Goal: Navigation & Orientation: Understand site structure

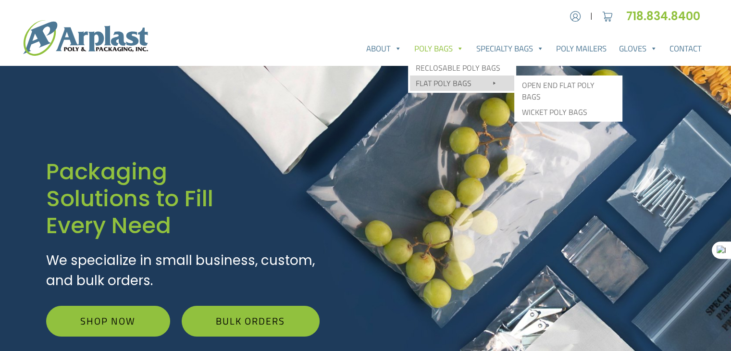
click at [452, 85] on link "Flat Poly Bags" at bounding box center [462, 82] width 104 height 15
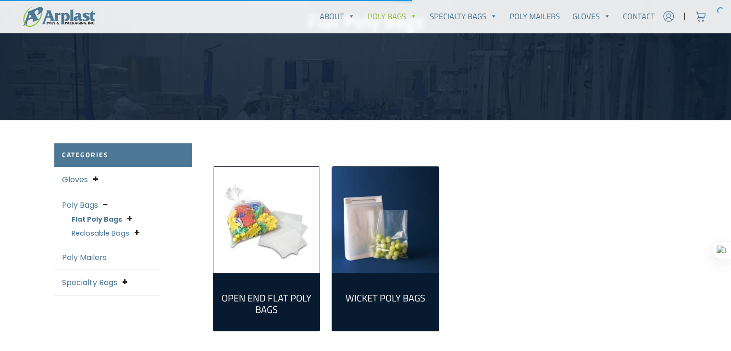
scroll to position [139, 0]
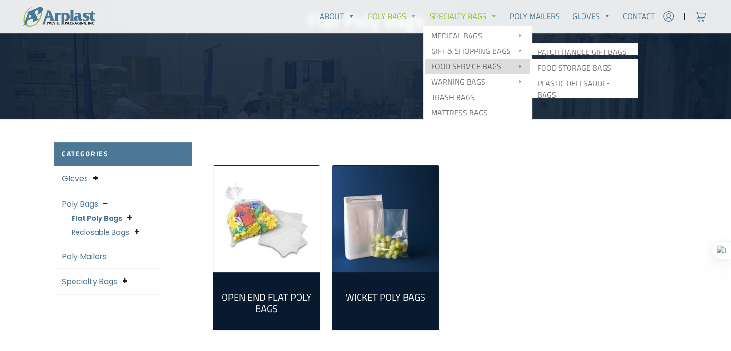
click at [468, 64] on link "Food Service Bags" at bounding box center [477, 66] width 104 height 15
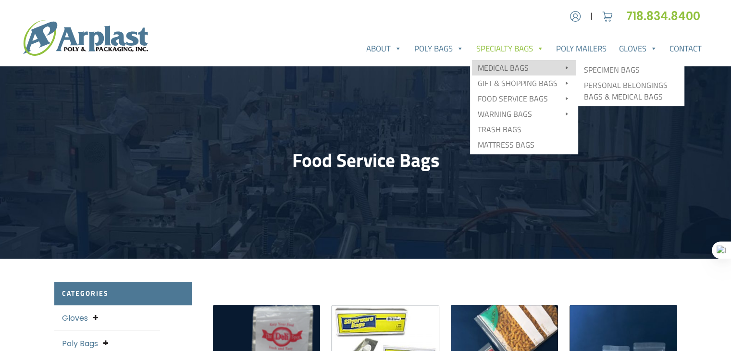
click at [504, 70] on link "Medical Bags" at bounding box center [524, 67] width 104 height 15
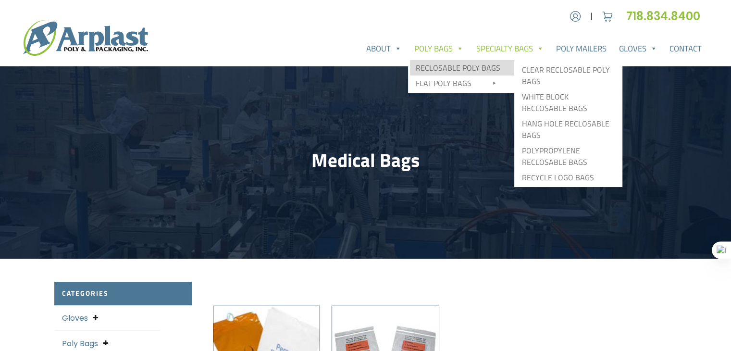
click at [438, 69] on link "Reclosable Poly Bags" at bounding box center [462, 67] width 104 height 15
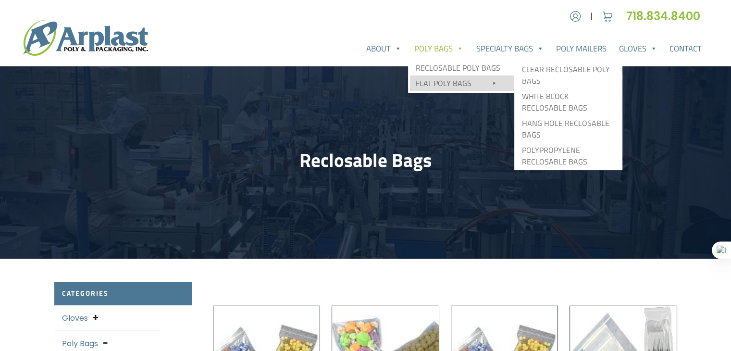
click at [436, 81] on link "Flat Poly Bags" at bounding box center [462, 82] width 104 height 15
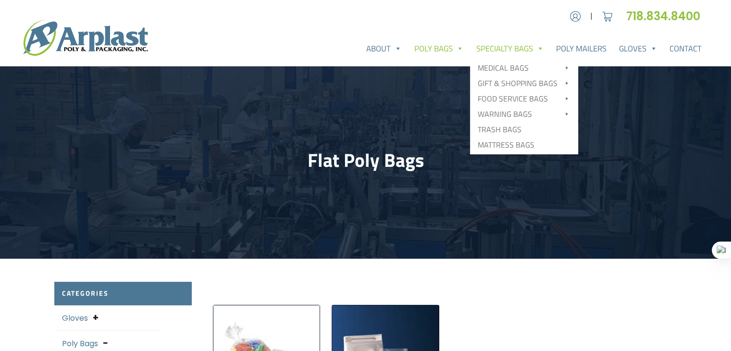
click at [495, 49] on link "Specialty Bags" at bounding box center [510, 48] width 80 height 19
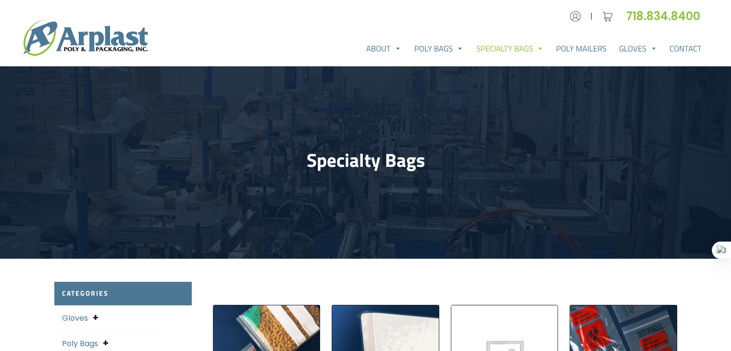
click at [87, 38] on img at bounding box center [85, 38] width 125 height 36
